Goal: Find specific page/section: Find specific page/section

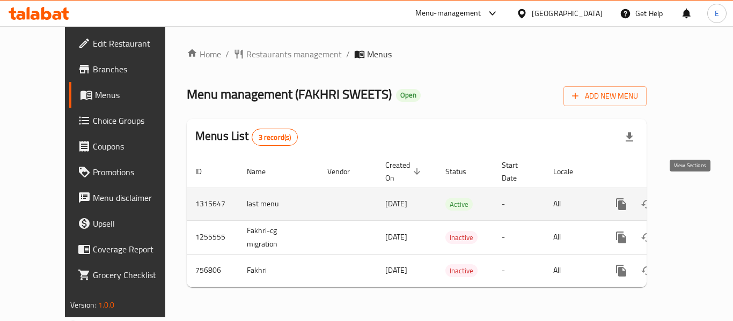
click at [698, 195] on link "enhanced table" at bounding box center [699, 205] width 26 height 26
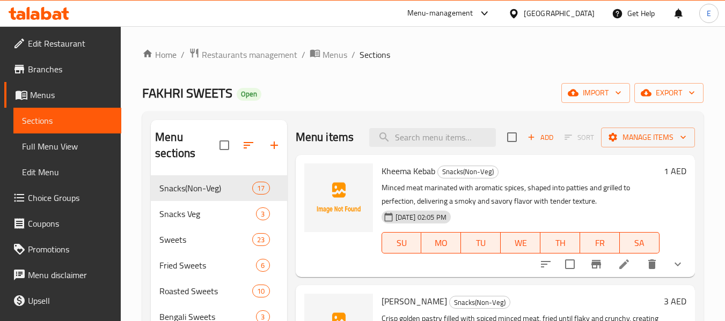
click at [39, 71] on span "Branches" at bounding box center [70, 69] width 85 height 13
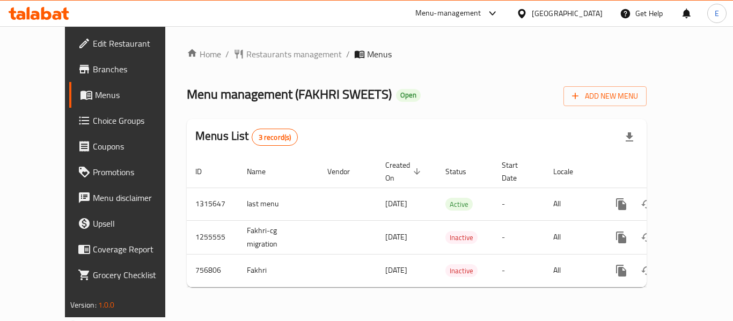
click at [93, 71] on span "Branches" at bounding box center [136, 69] width 86 height 13
